Goal: Task Accomplishment & Management: Use online tool/utility

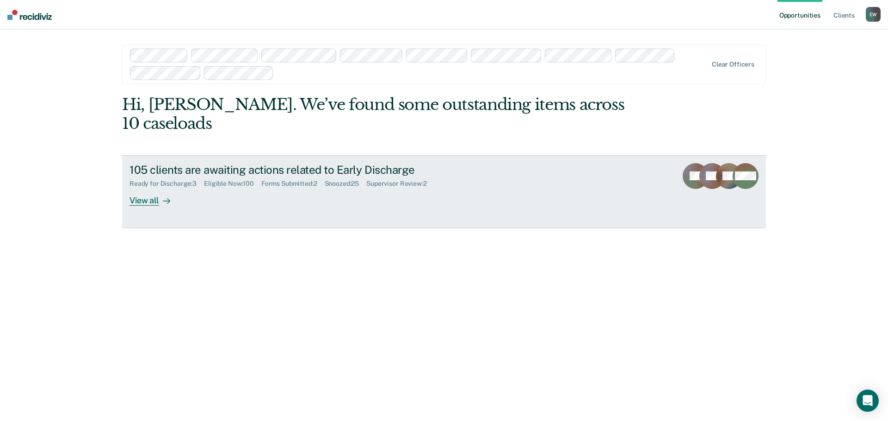
click at [142, 188] on div "View all" at bounding box center [156, 197] width 52 height 18
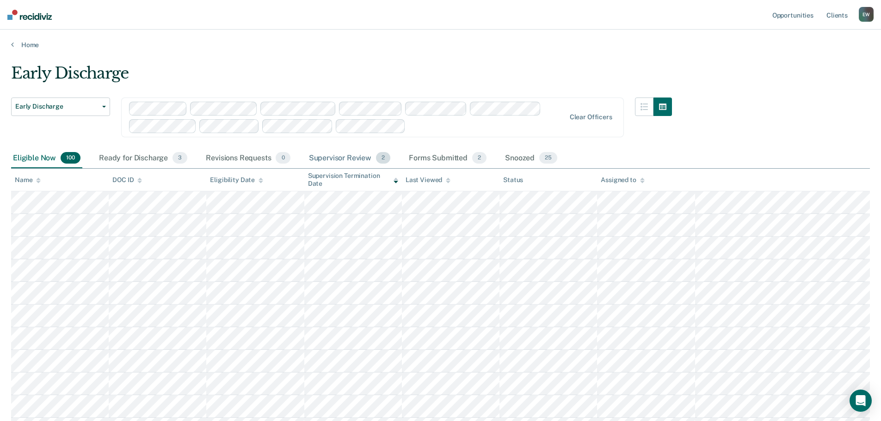
click at [350, 159] on div "Supervisor Review 2" at bounding box center [350, 158] width 86 height 20
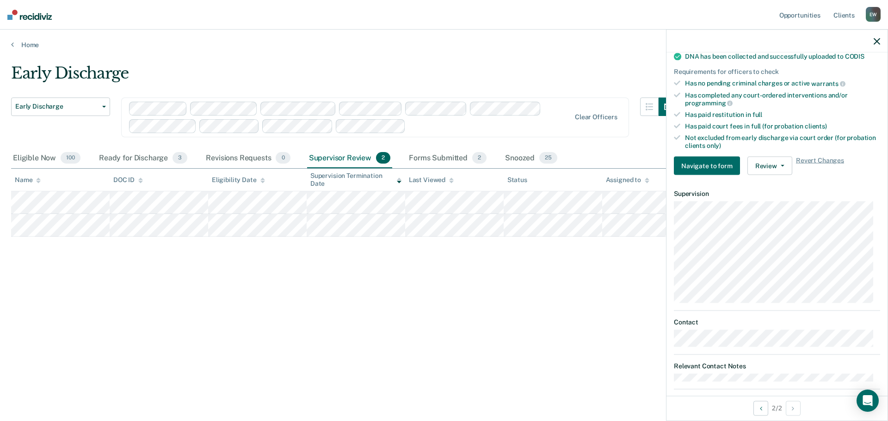
scroll to position [219, 0]
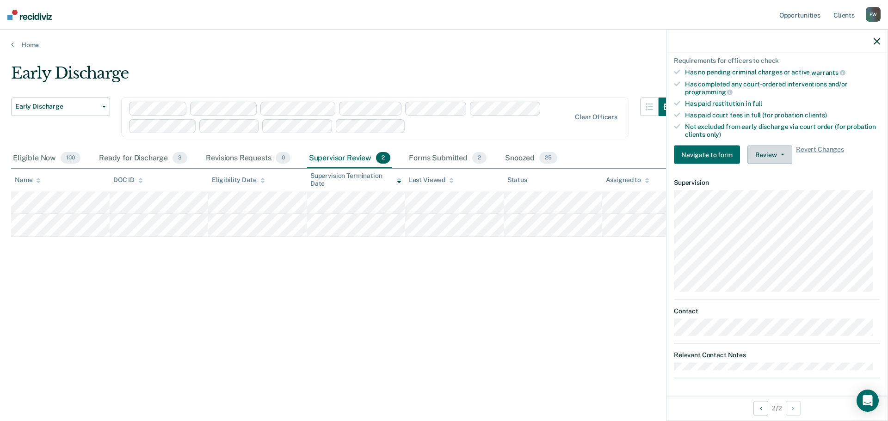
click at [781, 154] on icon "button" at bounding box center [783, 155] width 4 height 2
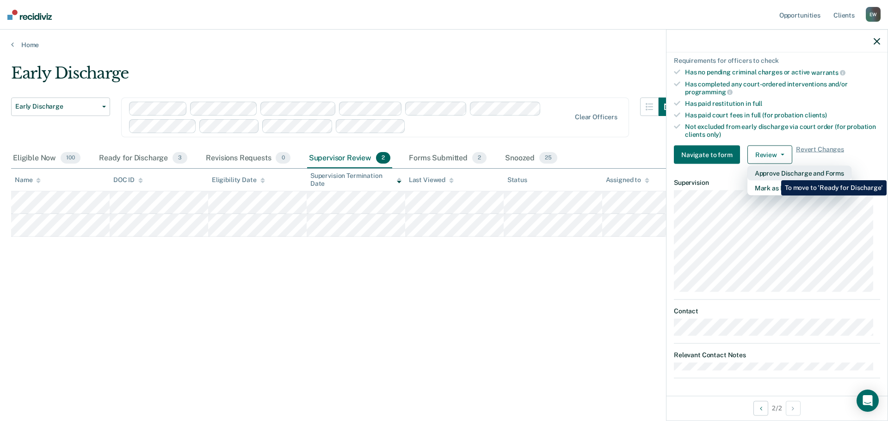
click at [774, 173] on button "Approve Discharge and Forms" at bounding box center [800, 173] width 104 height 15
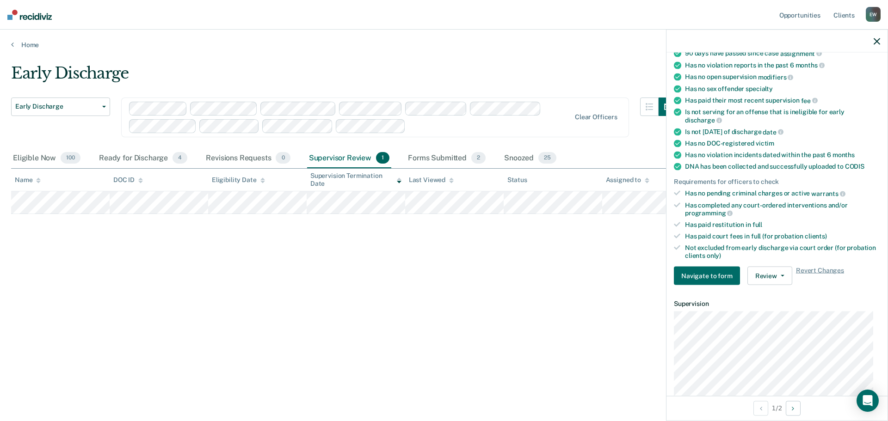
scroll to position [0, 0]
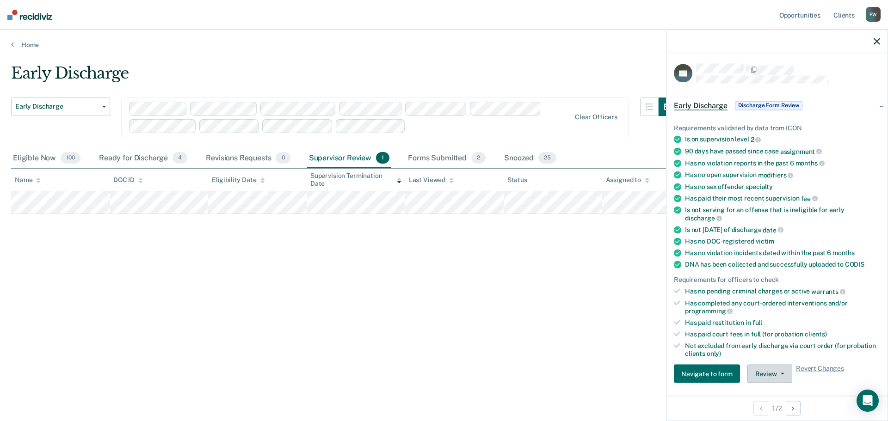
click at [763, 369] on button "Review" at bounding box center [770, 374] width 45 height 19
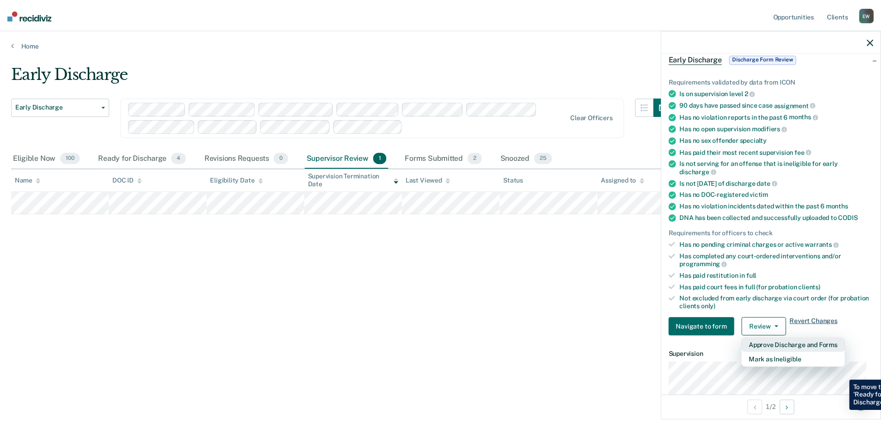
scroll to position [96, 0]
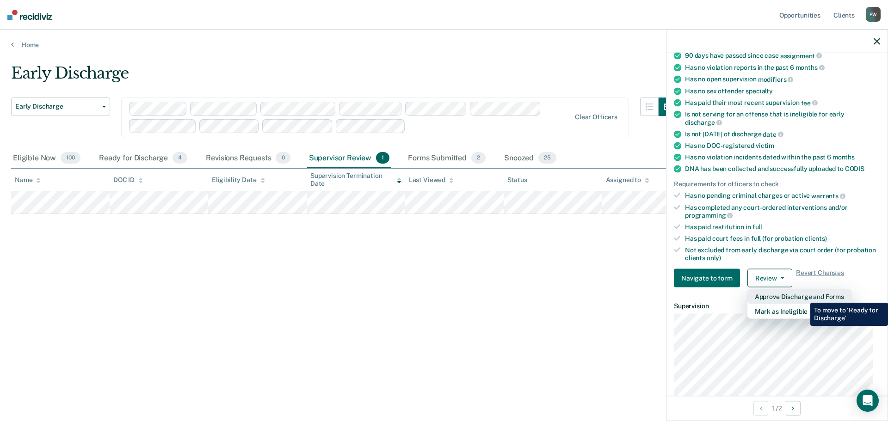
click at [804, 296] on button "Approve Discharge and Forms" at bounding box center [800, 297] width 104 height 15
